Goal: Information Seeking & Learning: Find specific fact

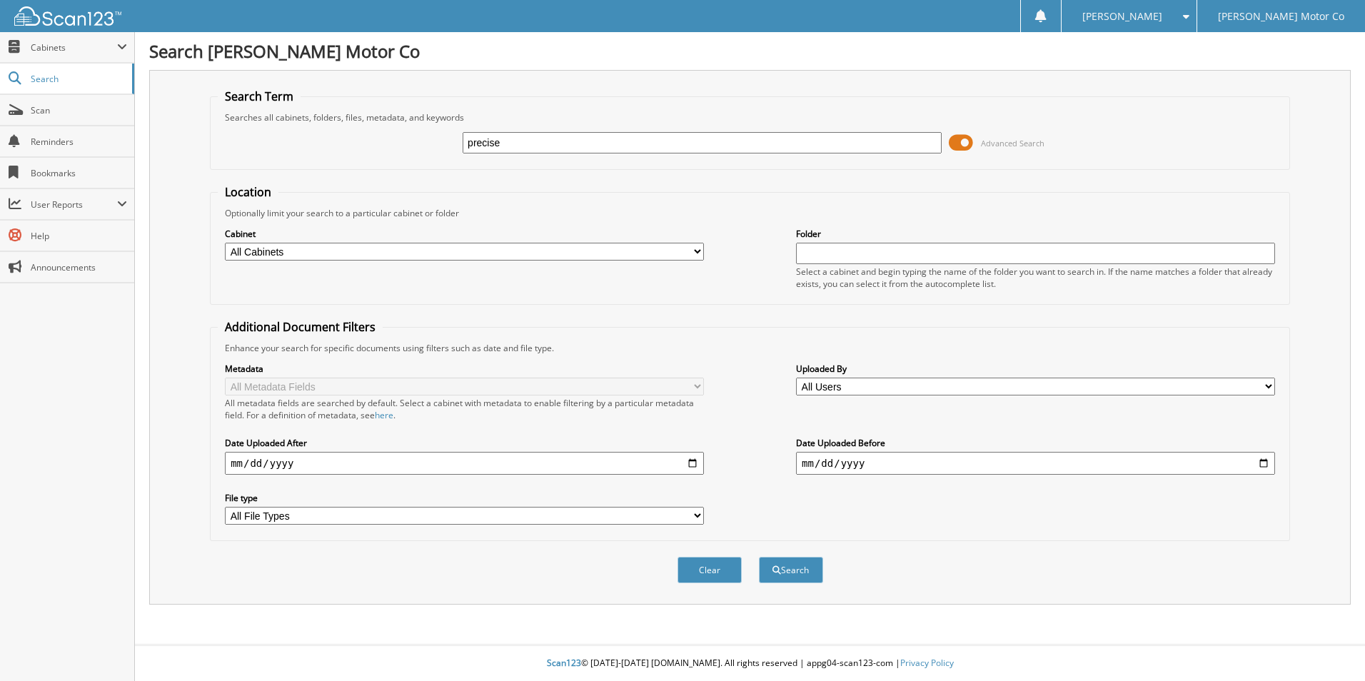
type input "precise"
click at [693, 462] on input "date" at bounding box center [464, 463] width 479 height 23
type input "[DATE]"
click at [786, 576] on button "Search" at bounding box center [791, 570] width 64 height 26
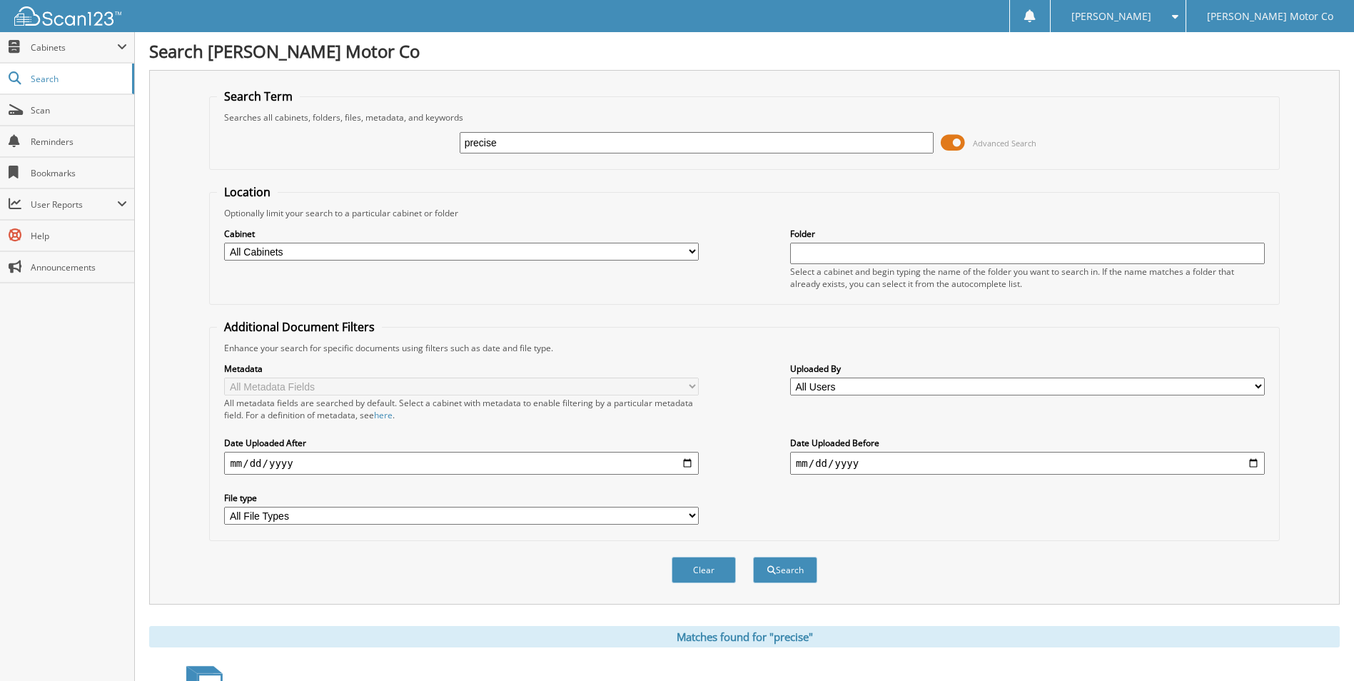
click at [388, 256] on select "All Cabinets ACCOUNTS PAYABLE 2023 ACCOUNTS PAYABLE 2024 CAR DEALS CERTIFICATE …" at bounding box center [461, 252] width 475 height 18
select select "44611"
click at [224, 243] on select "All Cabinets ACCOUNTS PAYABLE 2023 ACCOUNTS PAYABLE 2024 CAR DEALS CERTIFICATE …" at bounding box center [461, 252] width 475 height 18
click at [789, 572] on button "Search" at bounding box center [785, 570] width 64 height 26
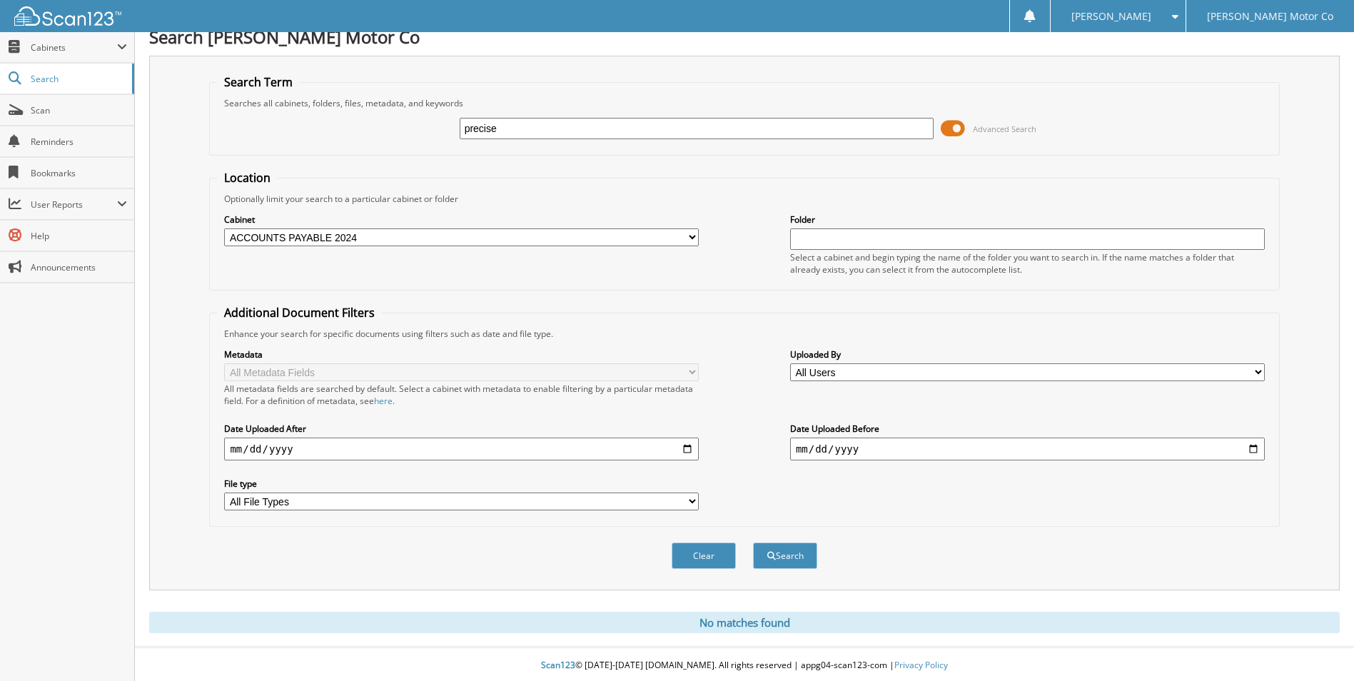
scroll to position [17, 0]
click at [455, 238] on select "All Cabinets ACCOUNTS PAYABLE 2023 ACCOUNTS PAYABLE 2024 CAR DEALS CERTIFICATE …" at bounding box center [461, 235] width 475 height 18
select select "37455"
click at [224, 226] on select "All Cabinets ACCOUNTS PAYABLE 2023 ACCOUNTS PAYABLE 2024 CAR DEALS CERTIFICATE …" at bounding box center [461, 235] width 475 height 18
click at [779, 556] on button "Search" at bounding box center [785, 553] width 64 height 26
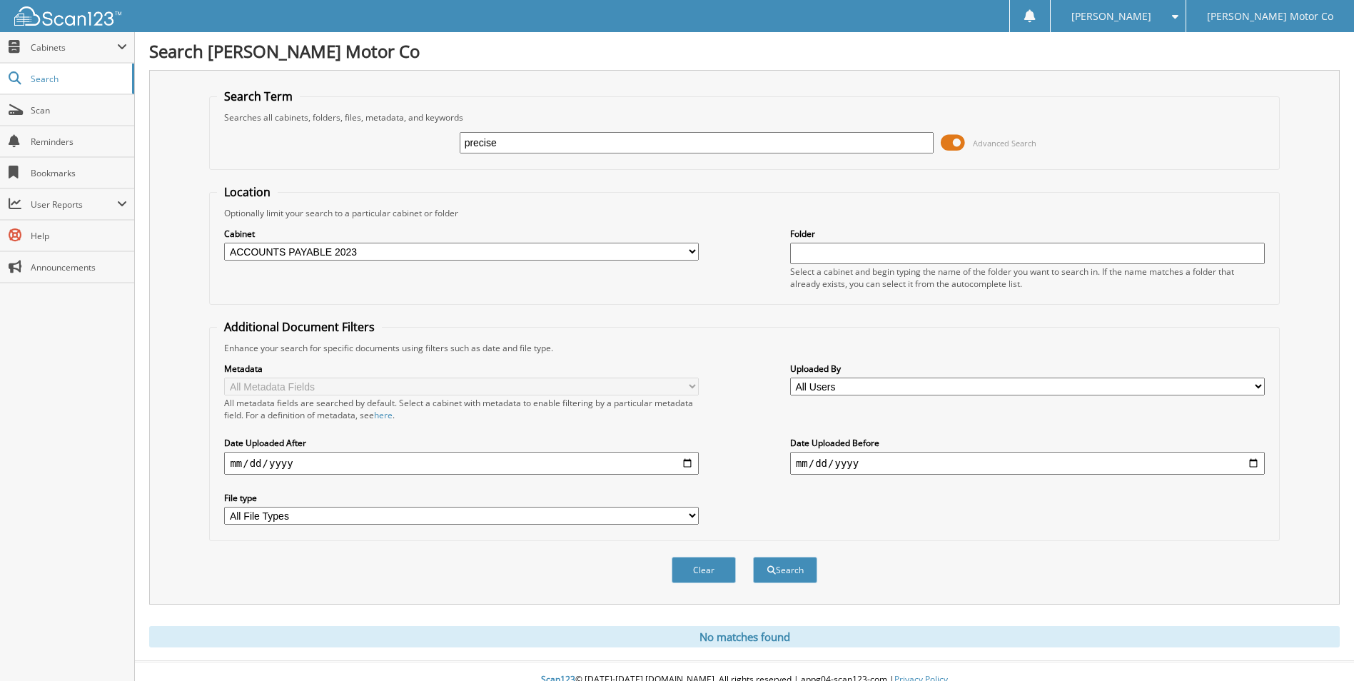
drag, startPoint x: 597, startPoint y: 145, endPoint x: 253, endPoint y: 119, distance: 345.0
click at [255, 119] on fieldset "Search Term Searches all cabinets, folders, files, metadata, and keywords preci…" at bounding box center [744, 129] width 1070 height 81
type input "plumbing"
click at [695, 248] on select "All Cabinets ACCOUNTS PAYABLE 2023 ACCOUNTS PAYABLE 2024 CAR DEALS CERTIFICATE …" at bounding box center [461, 252] width 475 height 18
select select "44611"
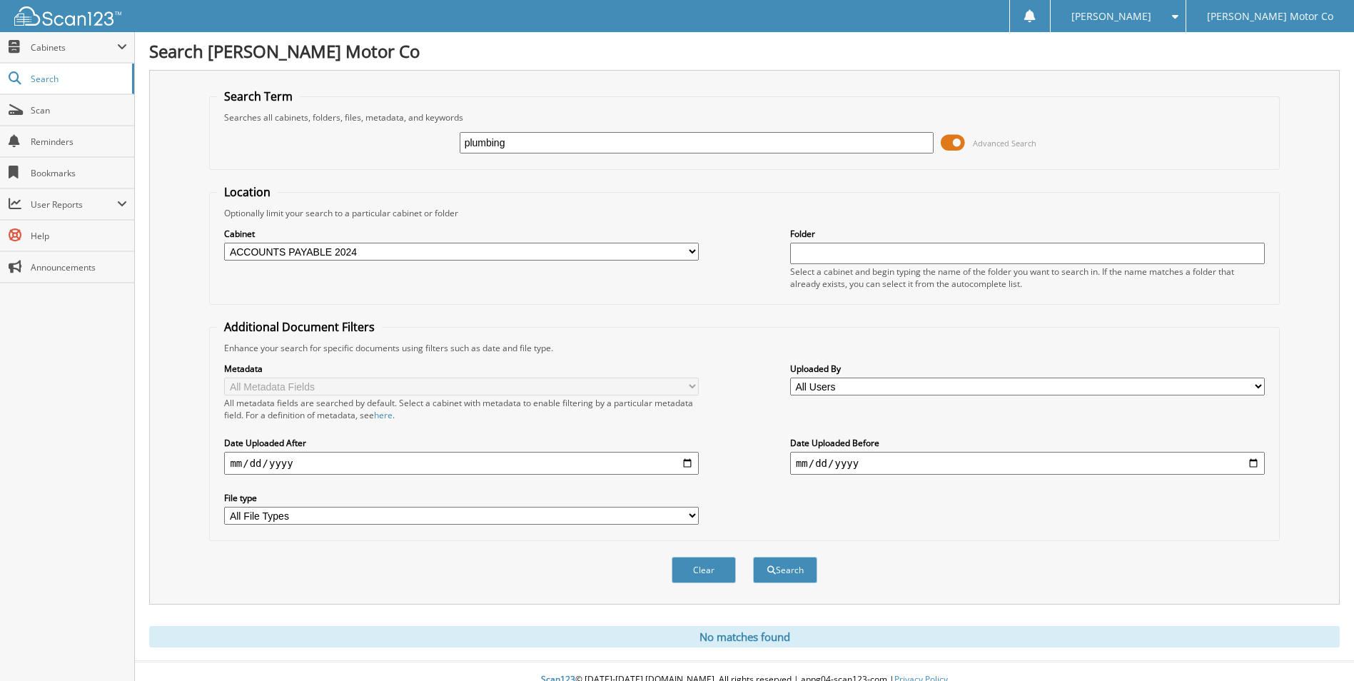
click at [224, 243] on select "All Cabinets ACCOUNTS PAYABLE 2023 ACCOUNTS PAYABLE 2024 CAR DEALS CERTIFICATE …" at bounding box center [461, 252] width 475 height 18
click at [794, 576] on button "Search" at bounding box center [785, 570] width 64 height 26
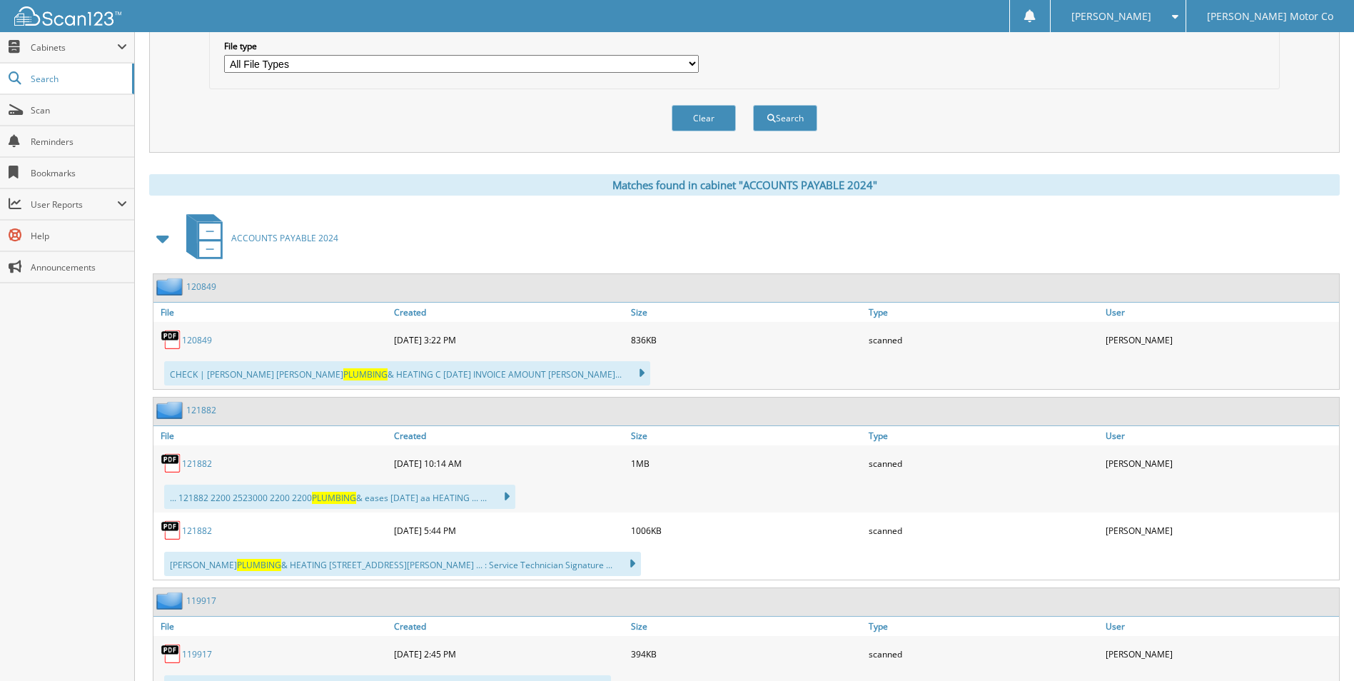
scroll to position [500, 0]
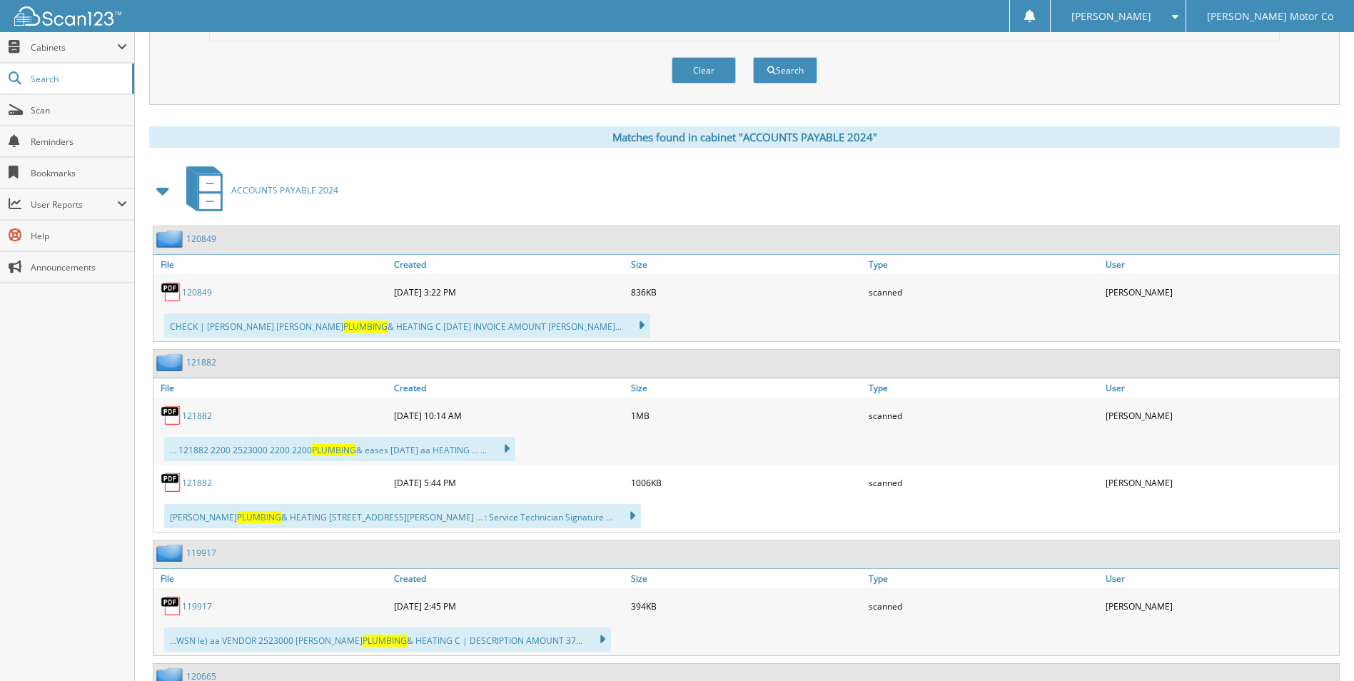
click at [201, 415] on link "121882" at bounding box center [197, 416] width 30 height 12
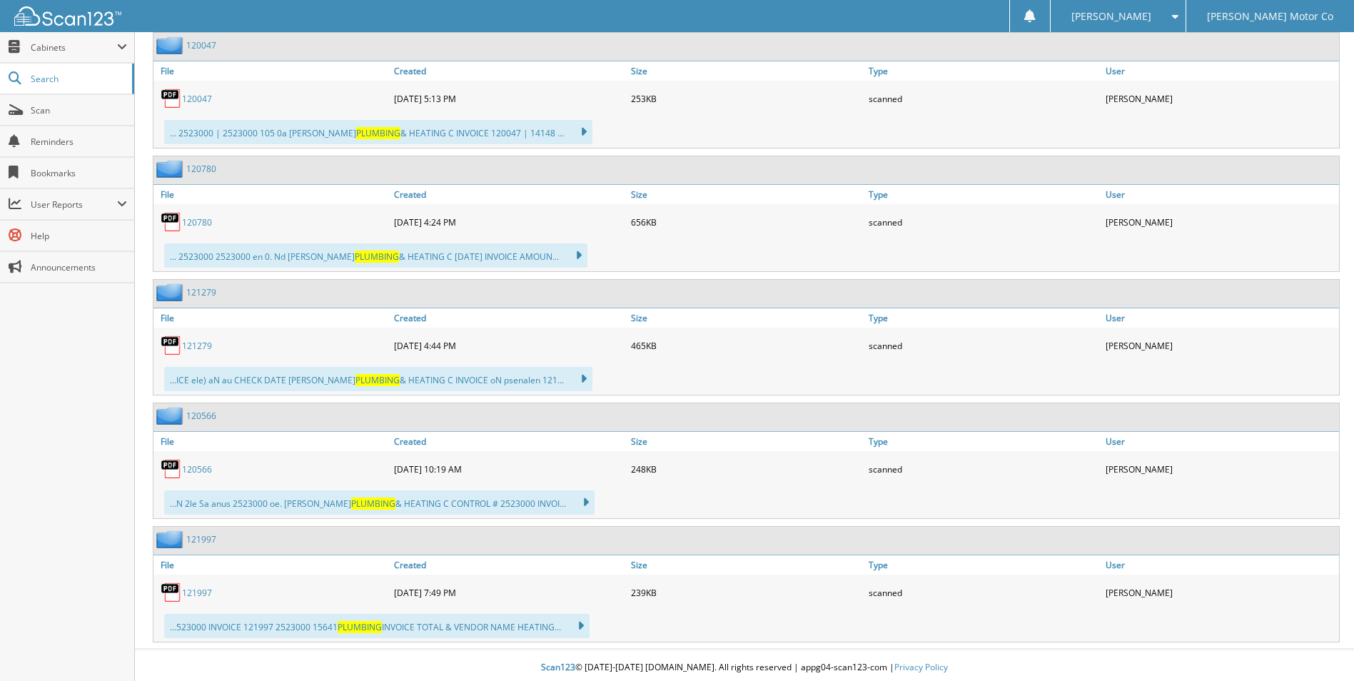
scroll to position [1506, 0]
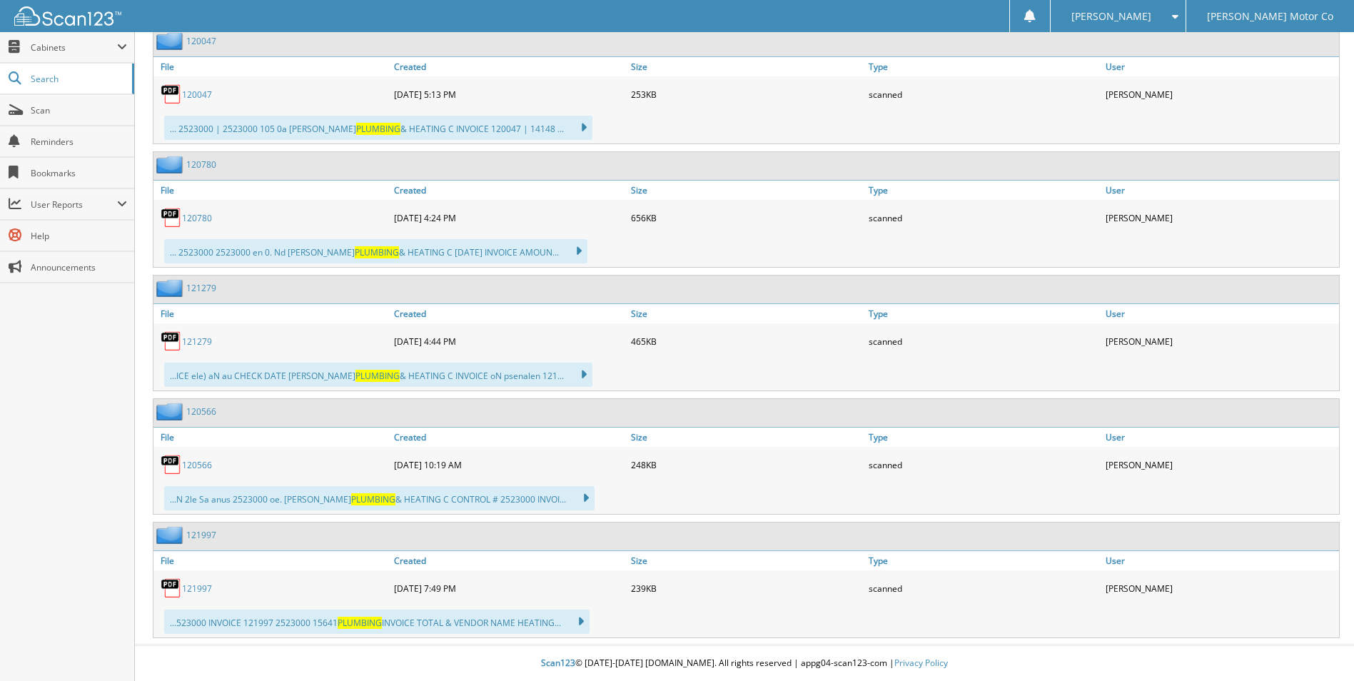
click at [193, 589] on link "121997" at bounding box center [197, 588] width 30 height 12
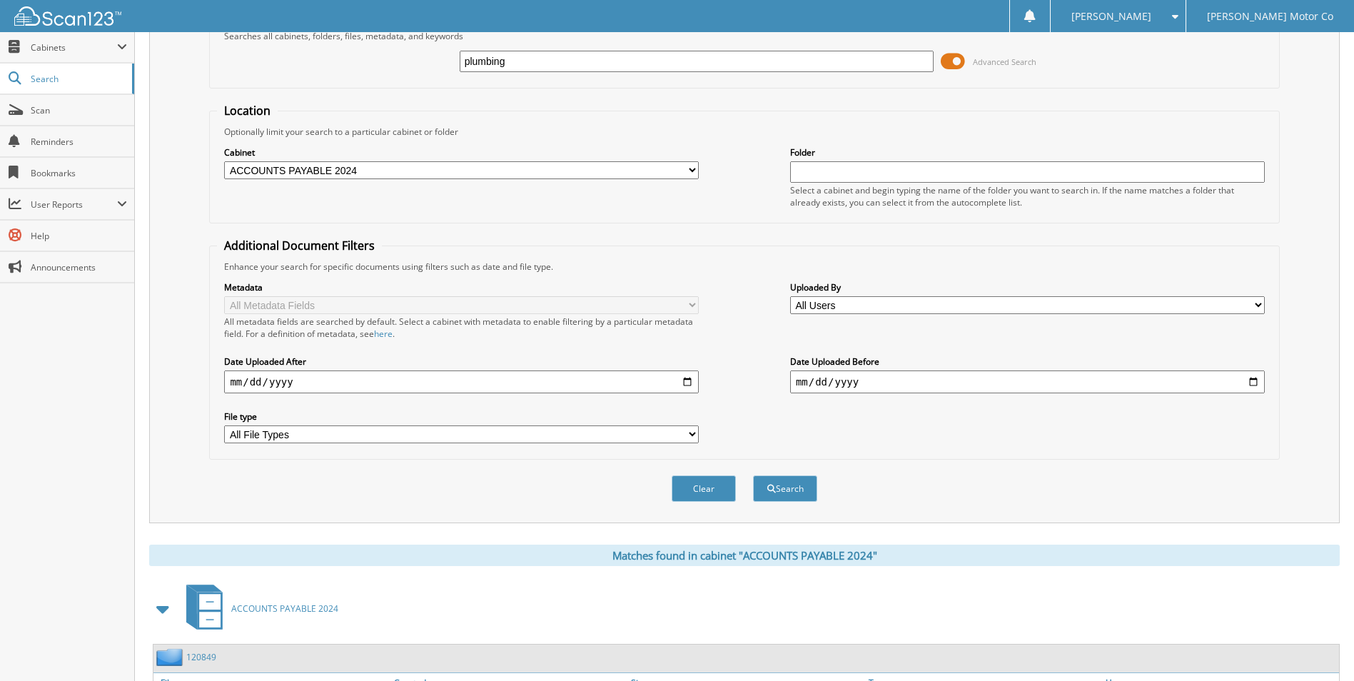
scroll to position [0, 0]
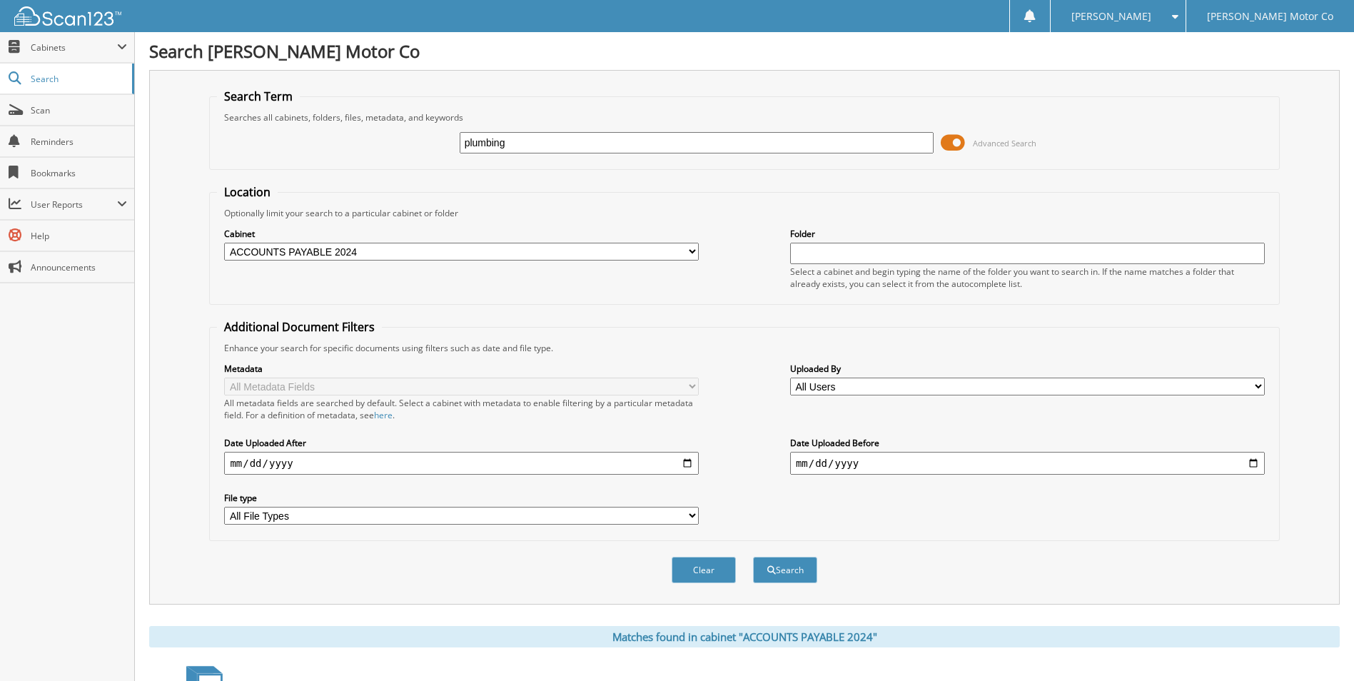
drag, startPoint x: 596, startPoint y: 139, endPoint x: 298, endPoint y: 113, distance: 298.8
click at [298, 113] on fieldset "Search Term Searches all cabinets, folders, files, metadata, and keywords plumb…" at bounding box center [744, 129] width 1070 height 81
type input "heating"
click at [797, 570] on button "Search" at bounding box center [785, 570] width 64 height 26
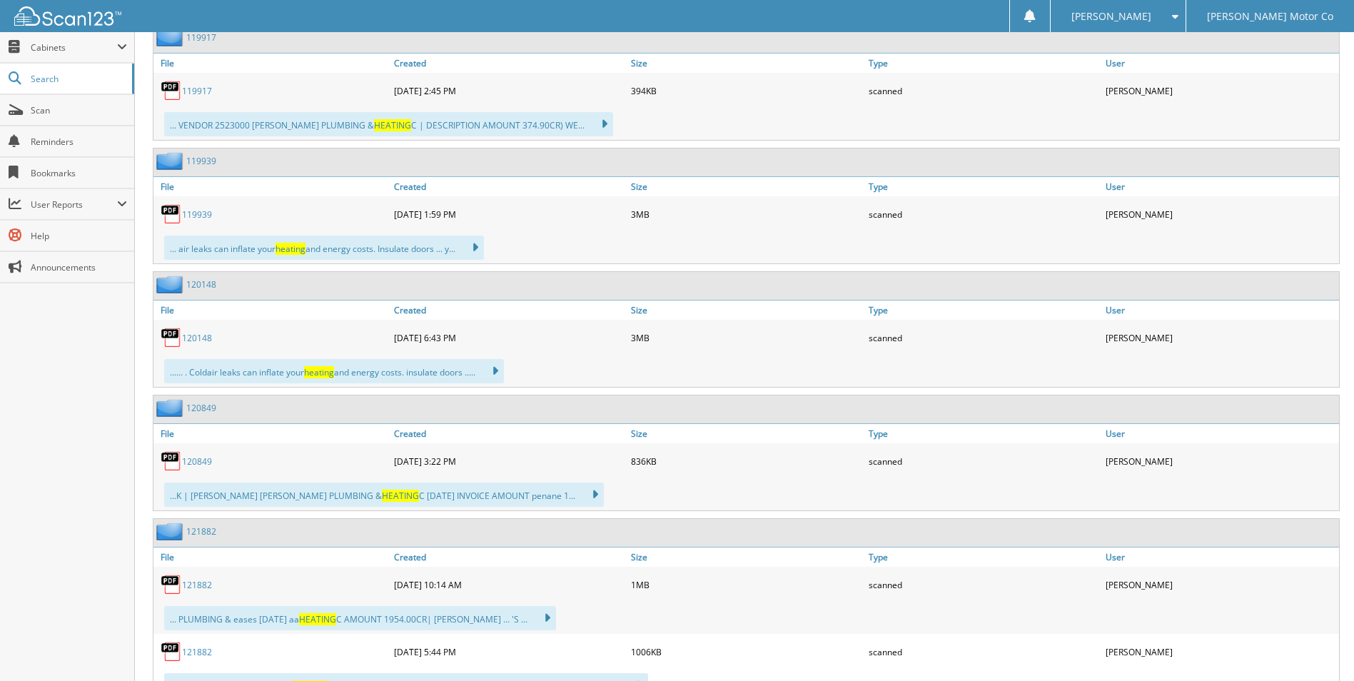
scroll to position [714, 0]
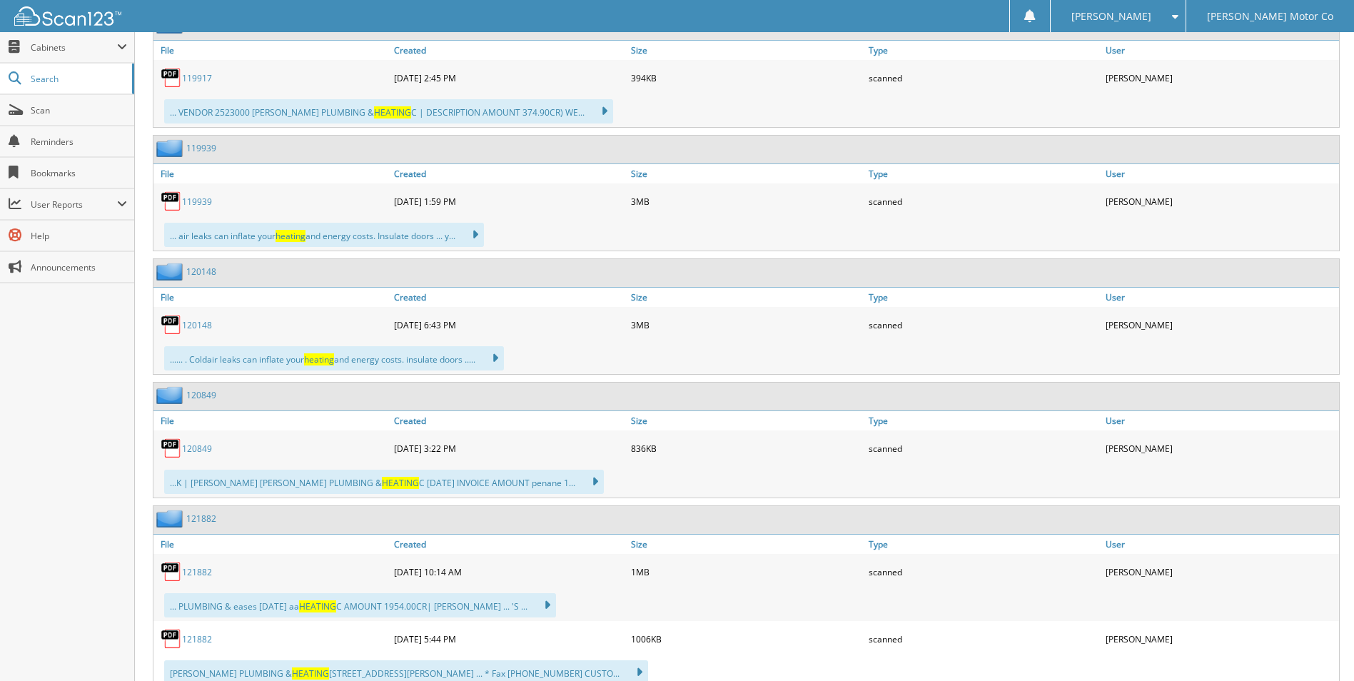
drag, startPoint x: 220, startPoint y: 200, endPoint x: 201, endPoint y: 200, distance: 18.6
click at [220, 200] on div "119939" at bounding box center [271, 201] width 237 height 29
click at [194, 200] on link "119939" at bounding box center [197, 202] width 30 height 12
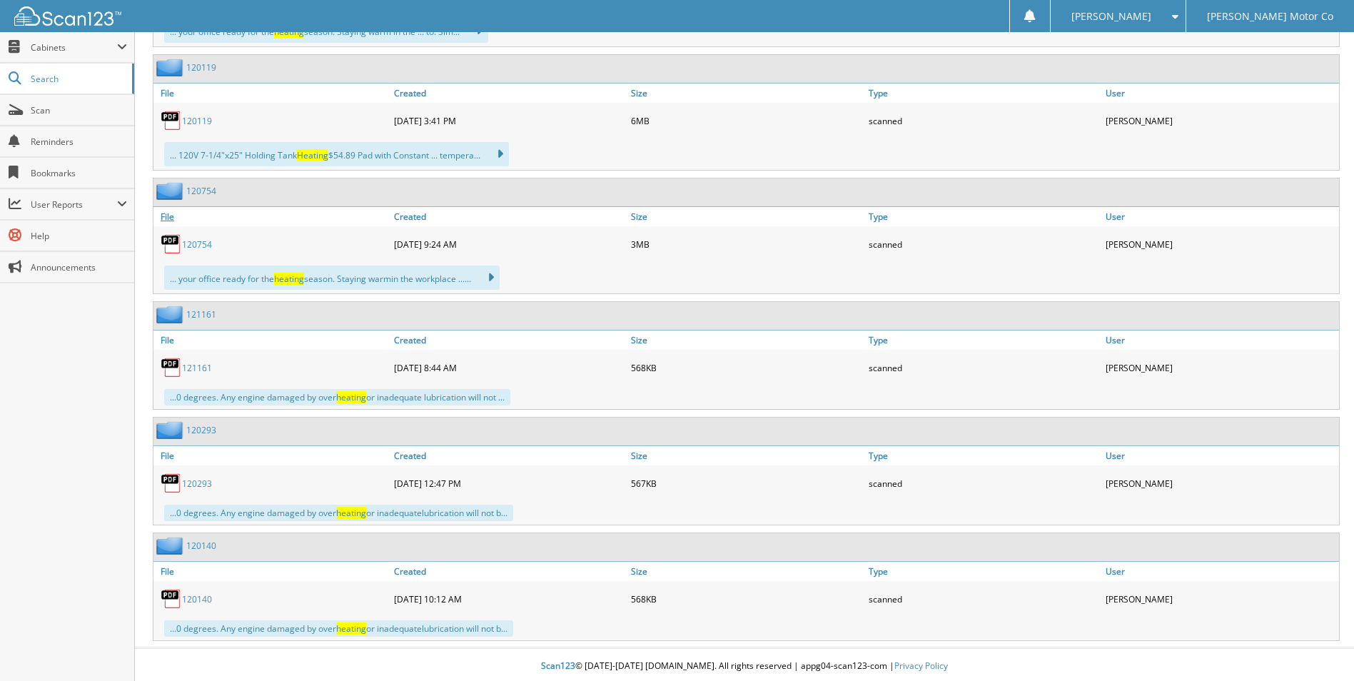
scroll to position [2964, 0]
